Goal: Book appointment/travel/reservation

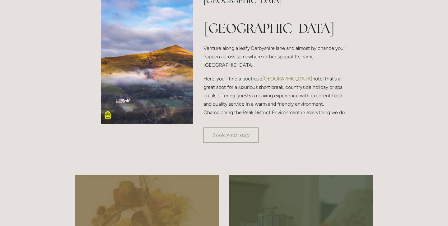
scroll to position [176, 0]
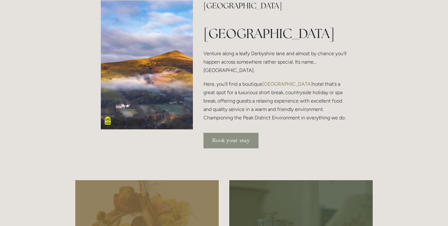
click at [220, 148] on link "Book your stay" at bounding box center [231, 141] width 55 height 16
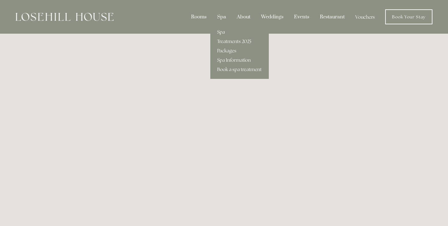
click at [222, 32] on link "Spa" at bounding box center [239, 31] width 59 height 9
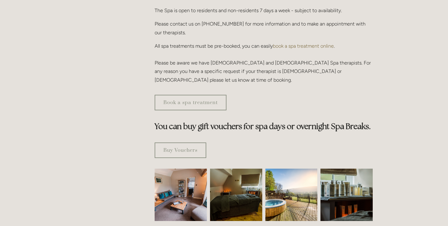
scroll to position [279, 0]
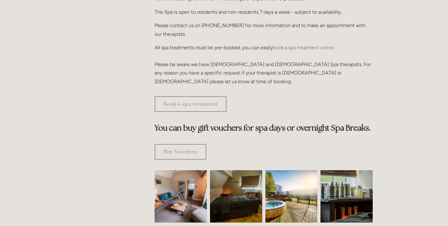
click at [285, 184] on img at bounding box center [292, 196] width 52 height 52
click at [285, 180] on img at bounding box center [292, 196] width 52 height 52
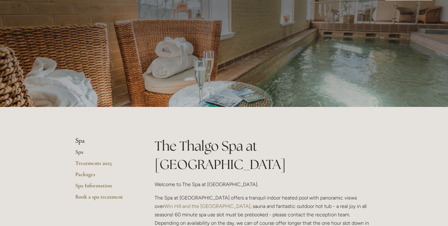
scroll to position [0, 0]
